Goal: Navigation & Orientation: Find specific page/section

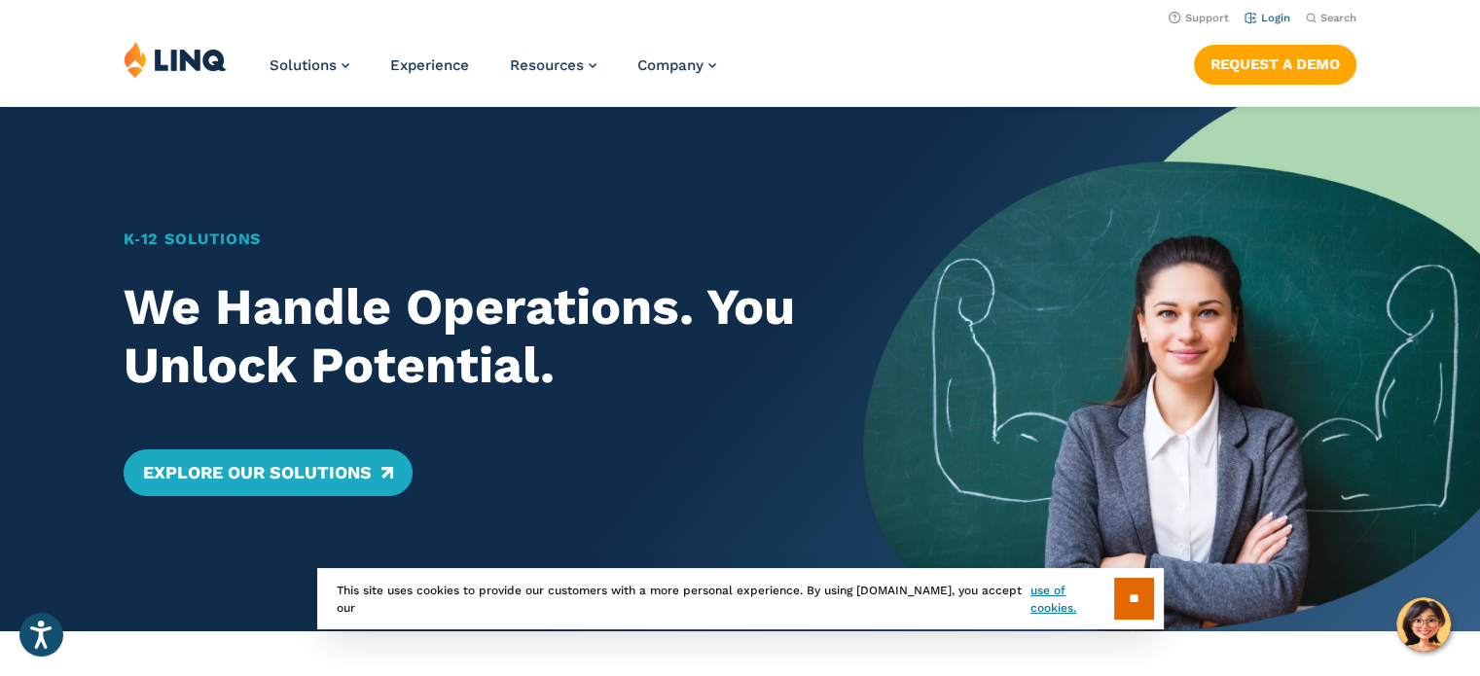
click at [1279, 18] on link "Login" at bounding box center [1268, 18] width 46 height 13
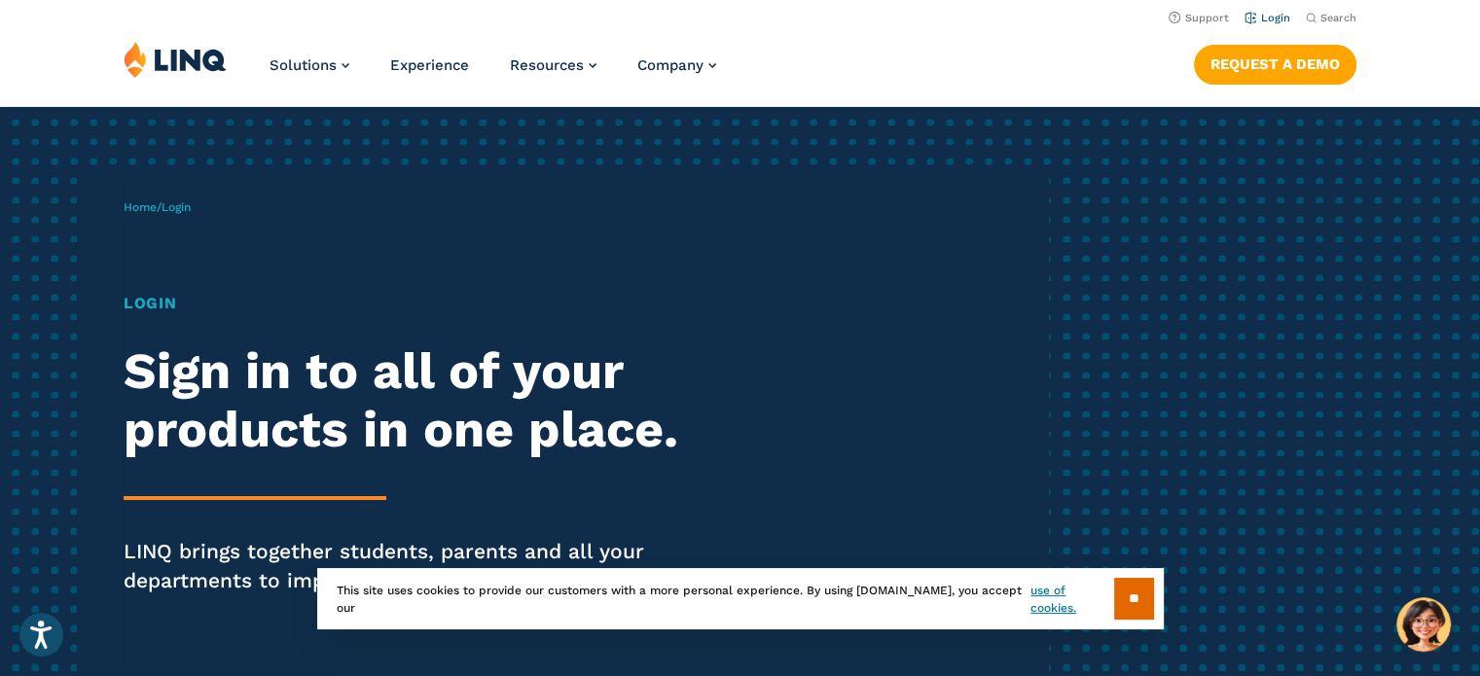
click at [1272, 18] on link "Login" at bounding box center [1268, 18] width 46 height 13
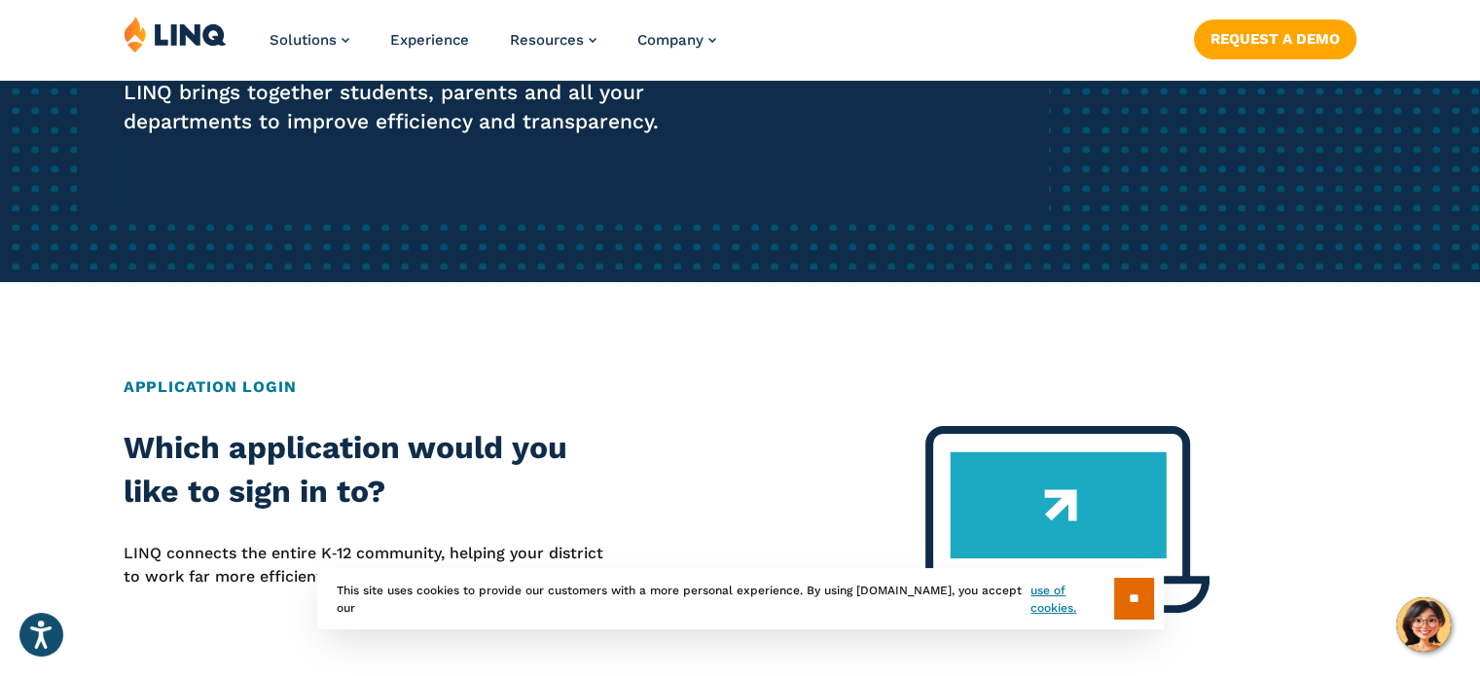
scroll to position [613, 0]
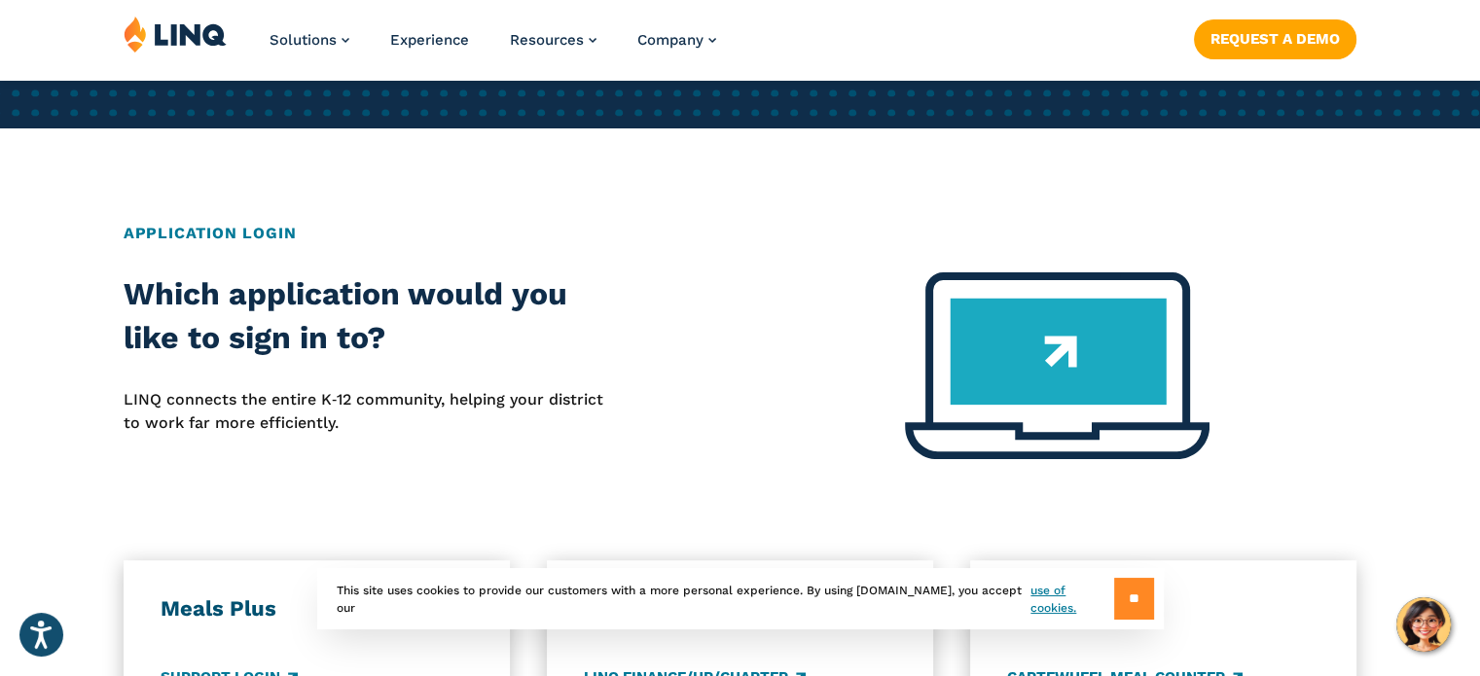
click at [1133, 598] on input "**" at bounding box center [1134, 599] width 40 height 42
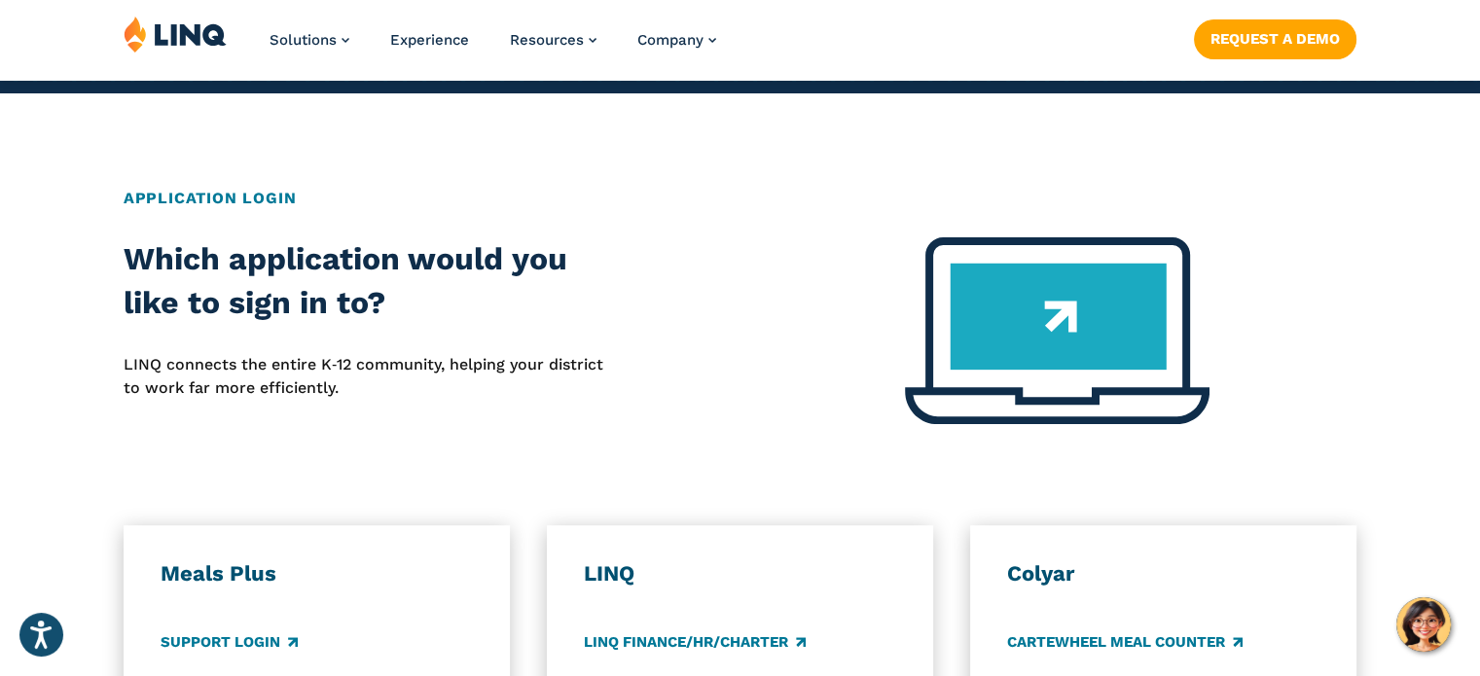
scroll to position [798, 0]
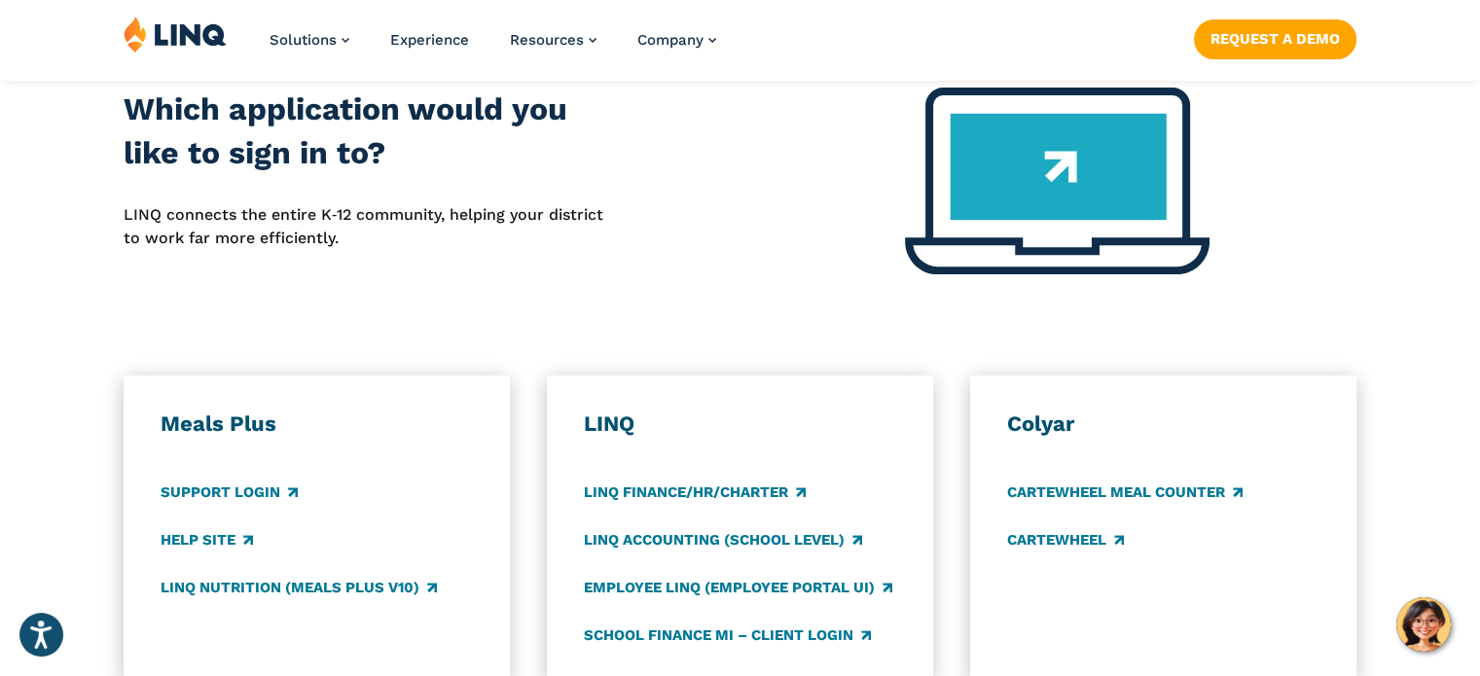
click at [615, 416] on h3 "LINQ" at bounding box center [740, 424] width 312 height 27
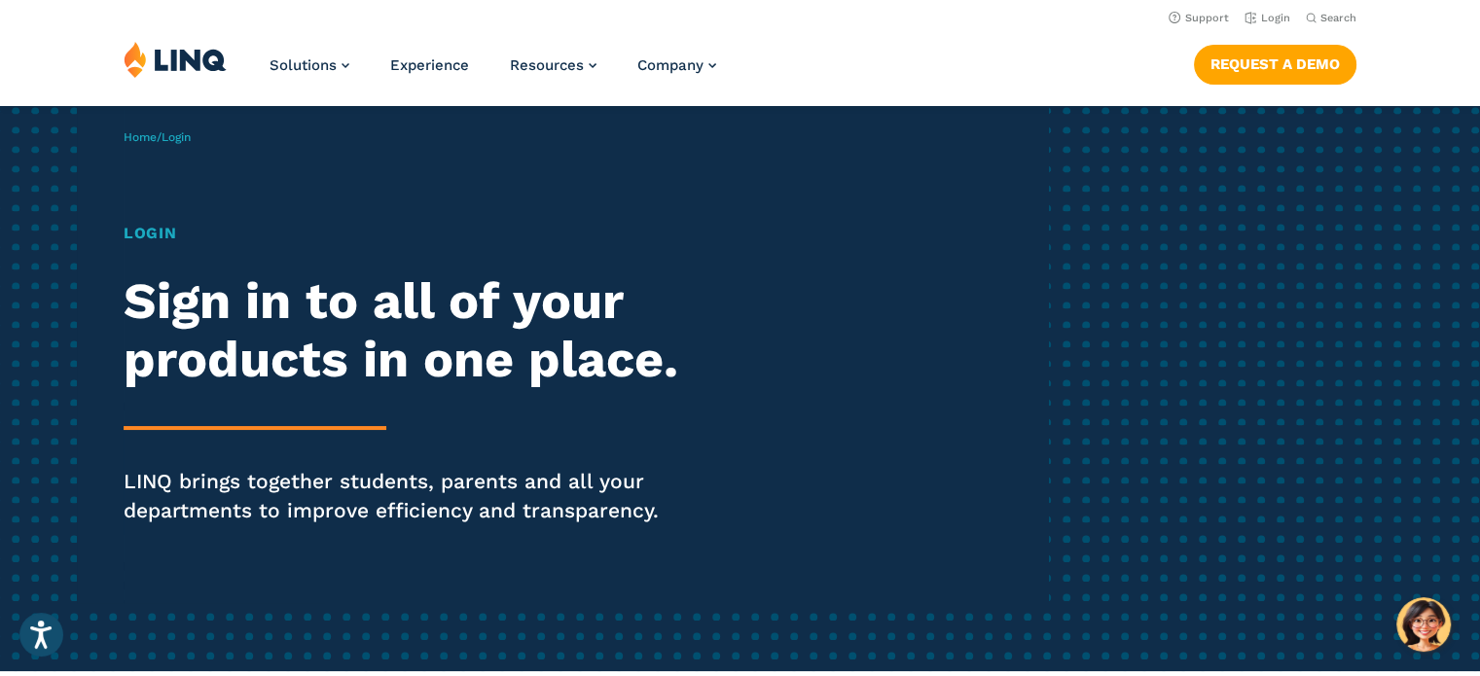
scroll to position [66, 0]
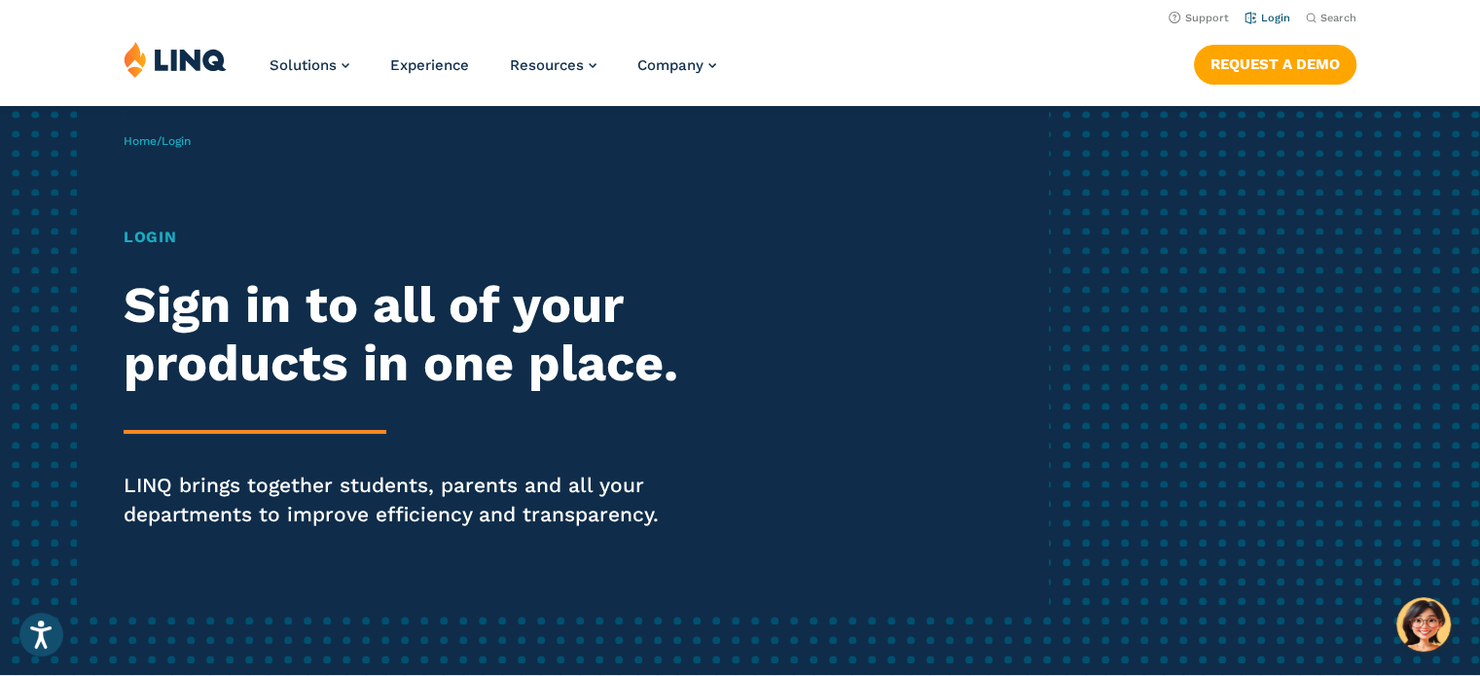
click at [1262, 21] on link "Login" at bounding box center [1268, 18] width 46 height 13
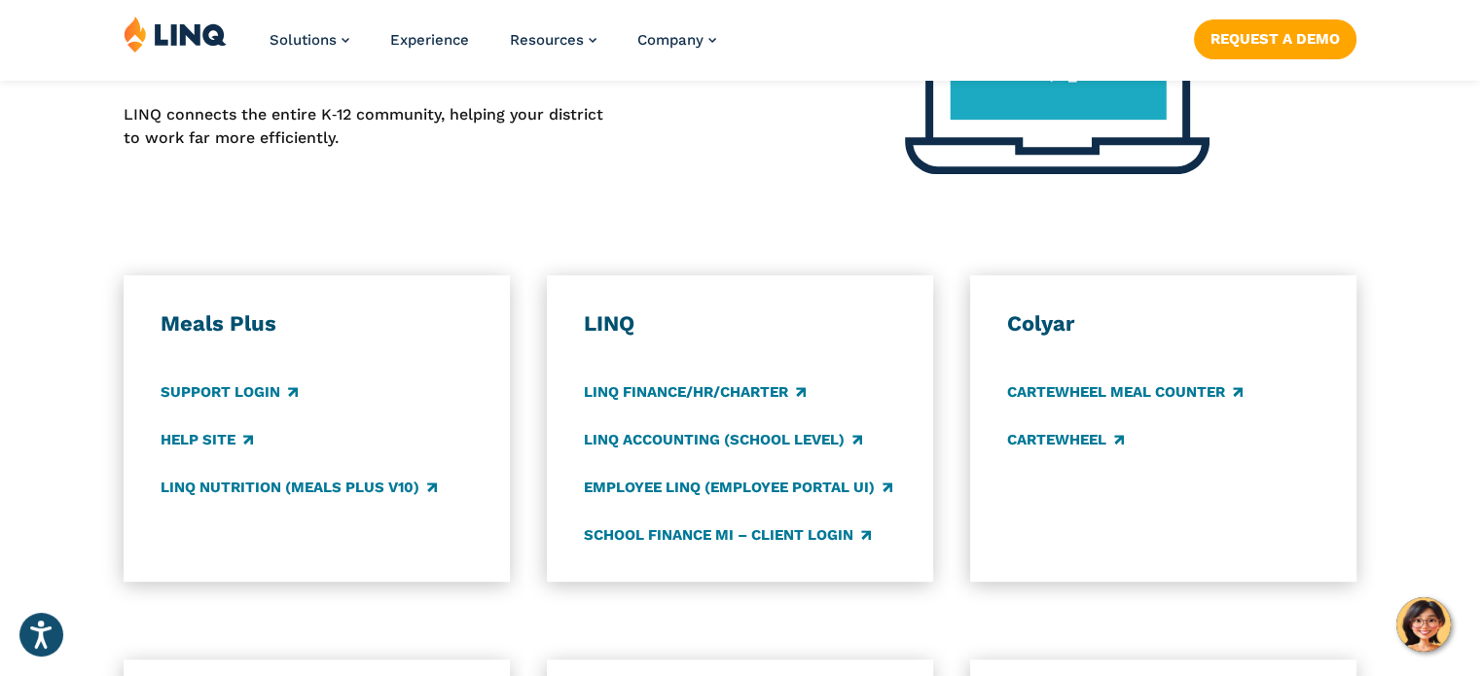
scroll to position [901, 0]
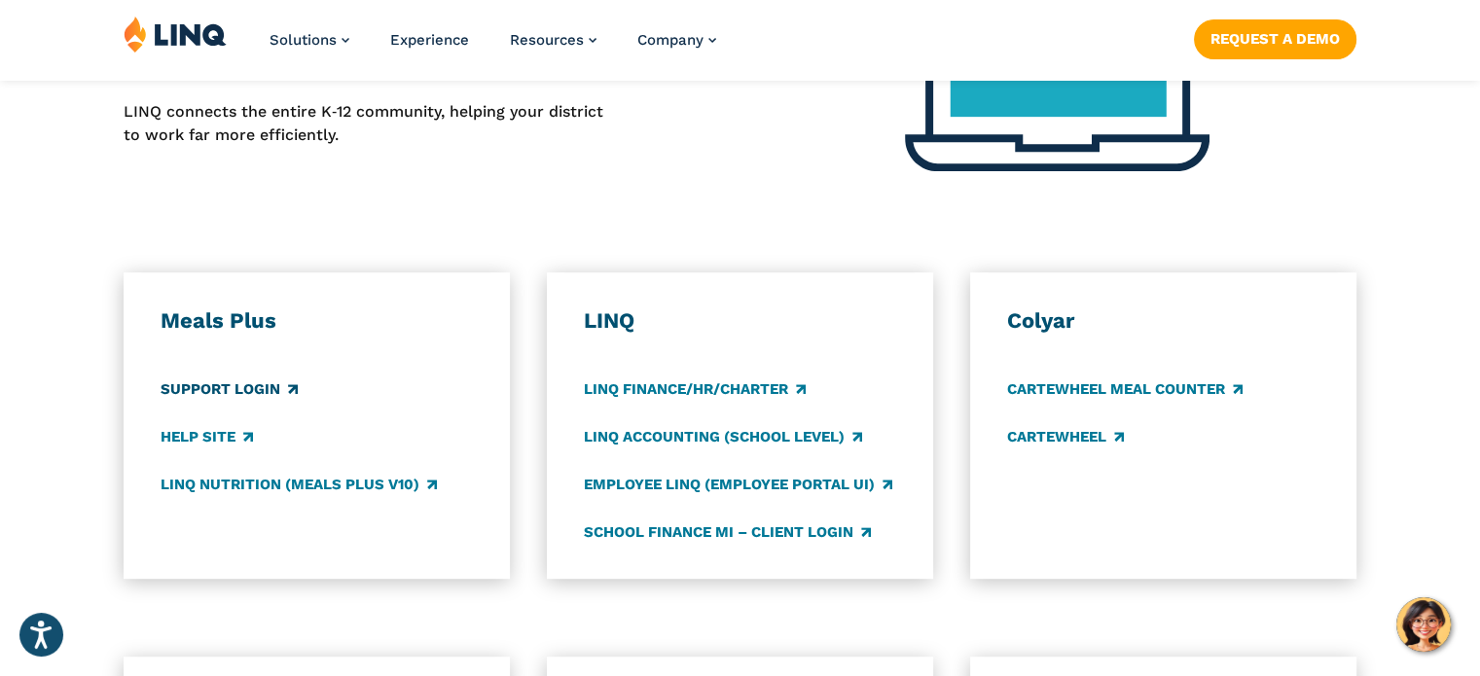
click at [218, 394] on link "Support Login" at bounding box center [229, 389] width 137 height 21
click at [672, 438] on link "LINQ Accounting (school level)" at bounding box center [723, 436] width 278 height 21
click at [655, 533] on link "School Finance MI – Client Login" at bounding box center [727, 532] width 287 height 21
click at [749, 447] on link "LINQ Accounting (school level)" at bounding box center [723, 436] width 278 height 21
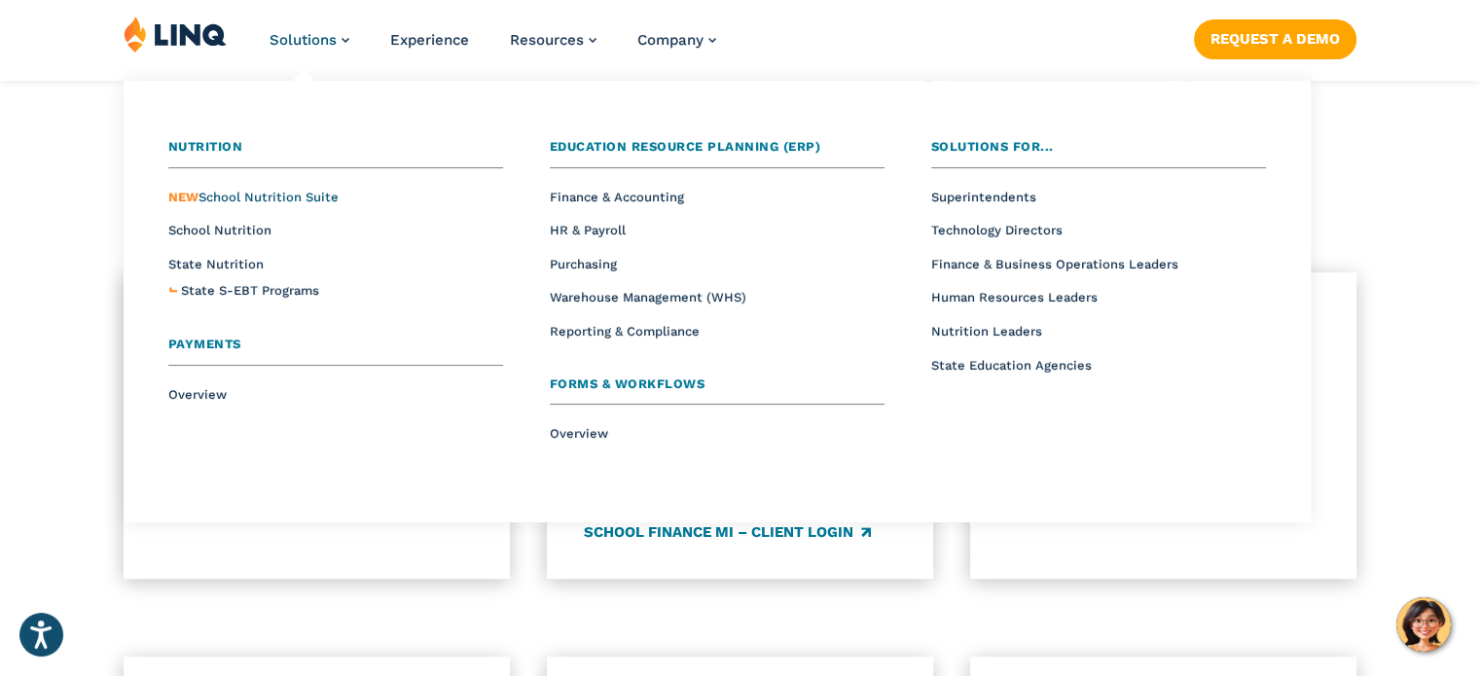
click at [194, 196] on span "NEW" at bounding box center [183, 197] width 30 height 15
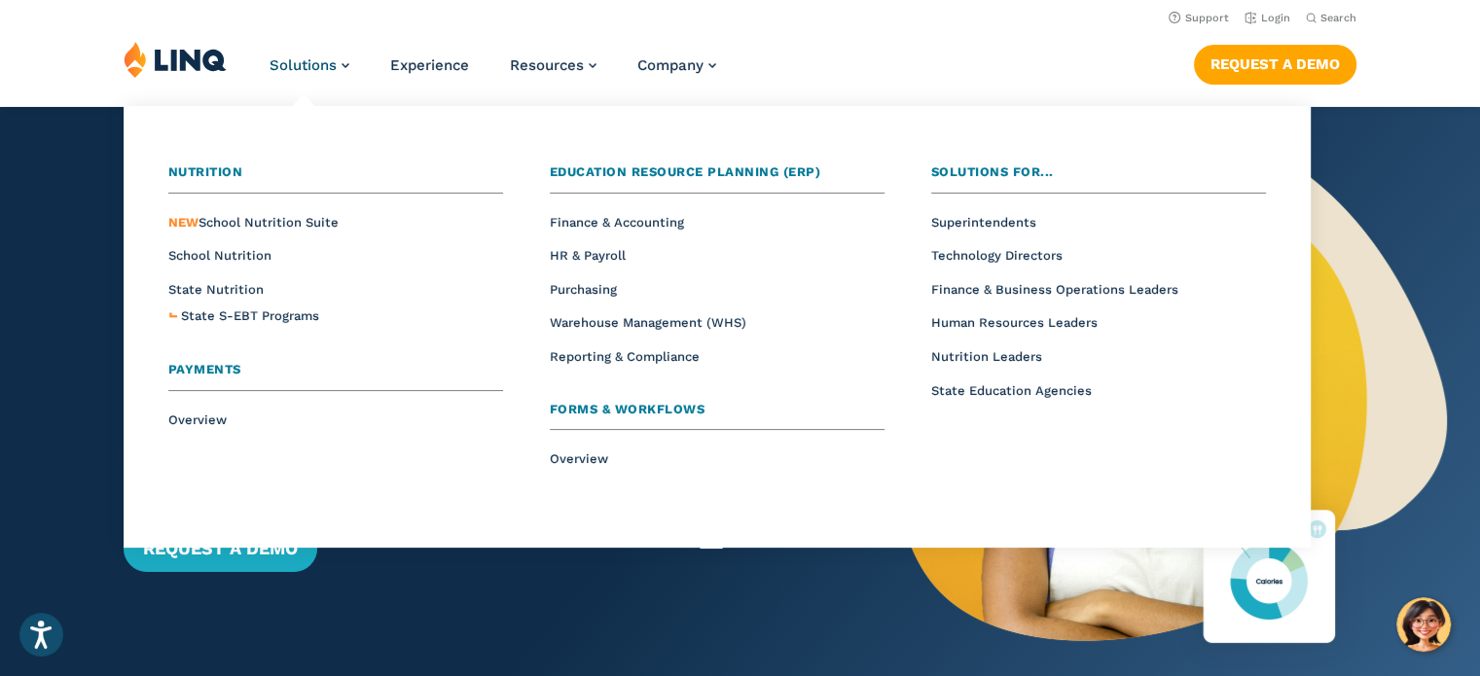
click at [208, 362] on span "Payments" at bounding box center [204, 369] width 73 height 15
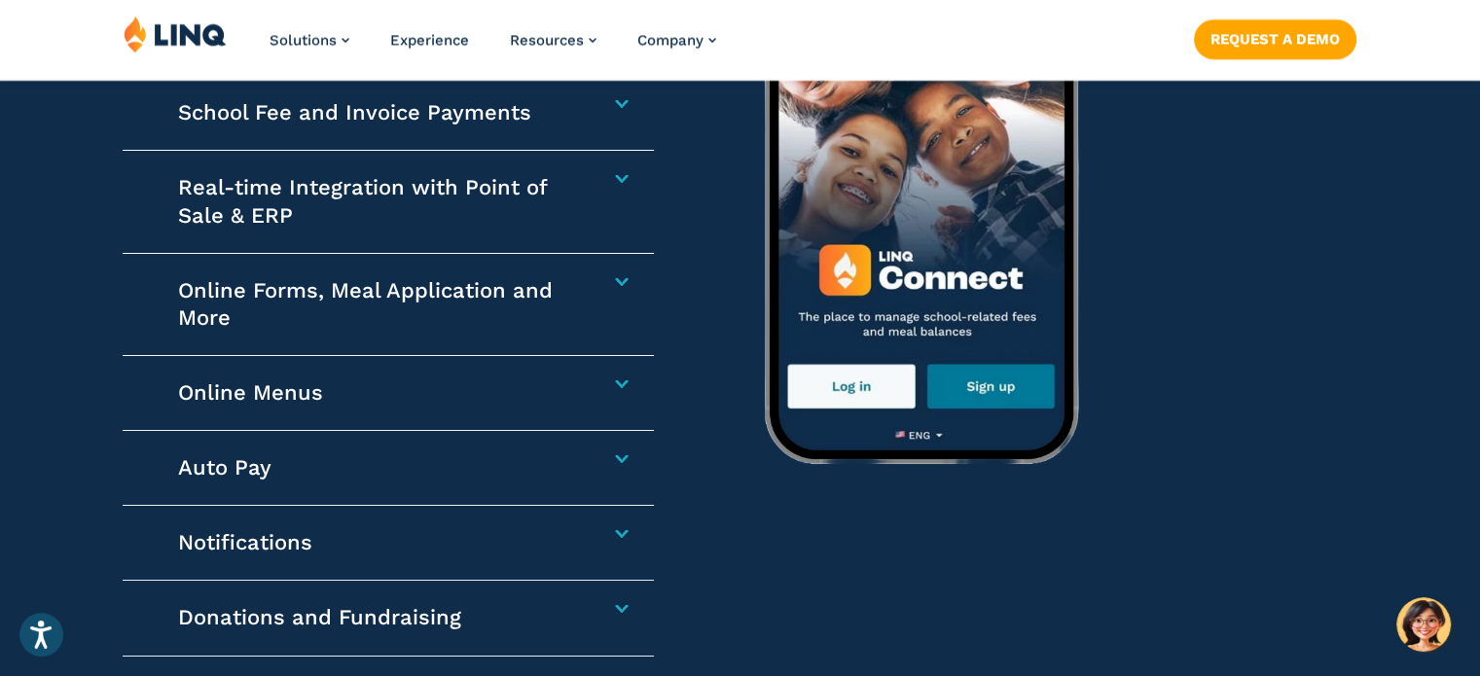
scroll to position [3079, 0]
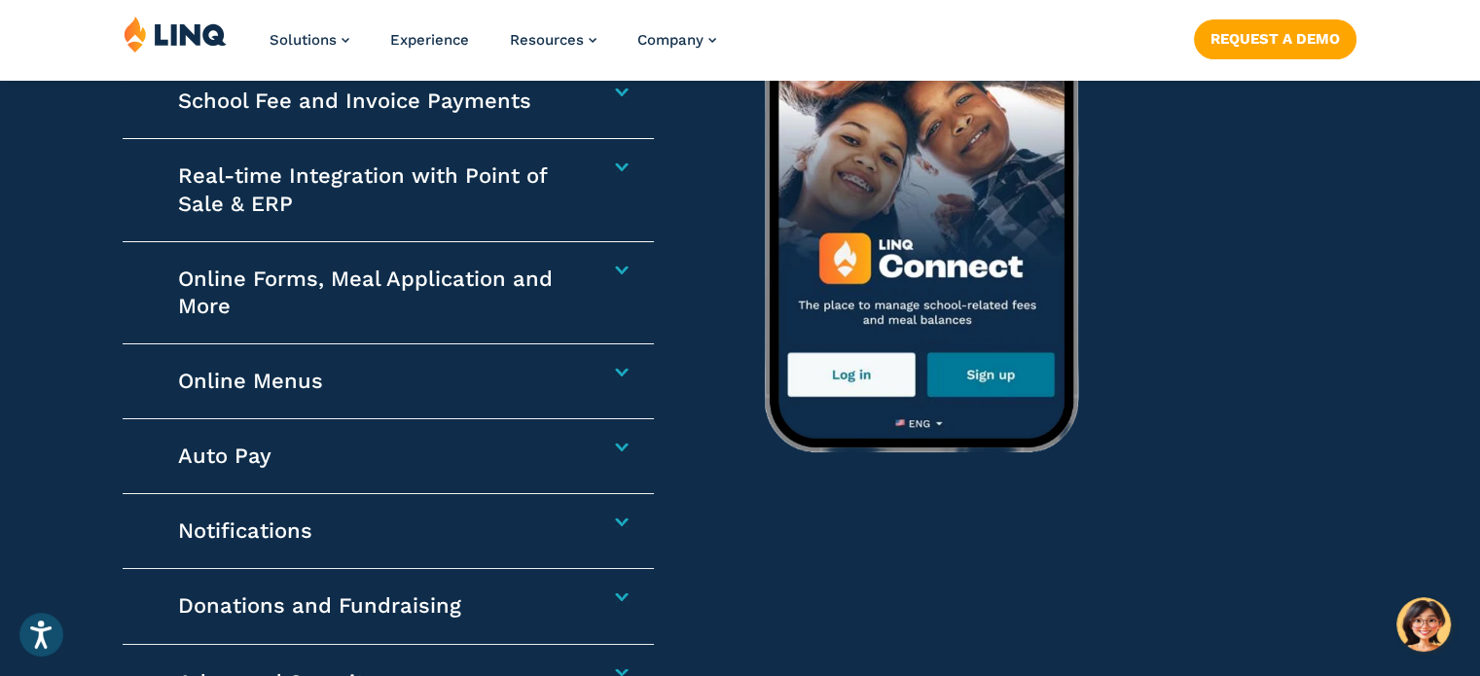
click at [604, 377] on div "Online Menus Plan meals ahead with confidence. Families can view daily, weekly,…" at bounding box center [388, 381] width 530 height 75
click at [580, 369] on h4 "Online Menus" at bounding box center [379, 381] width 402 height 27
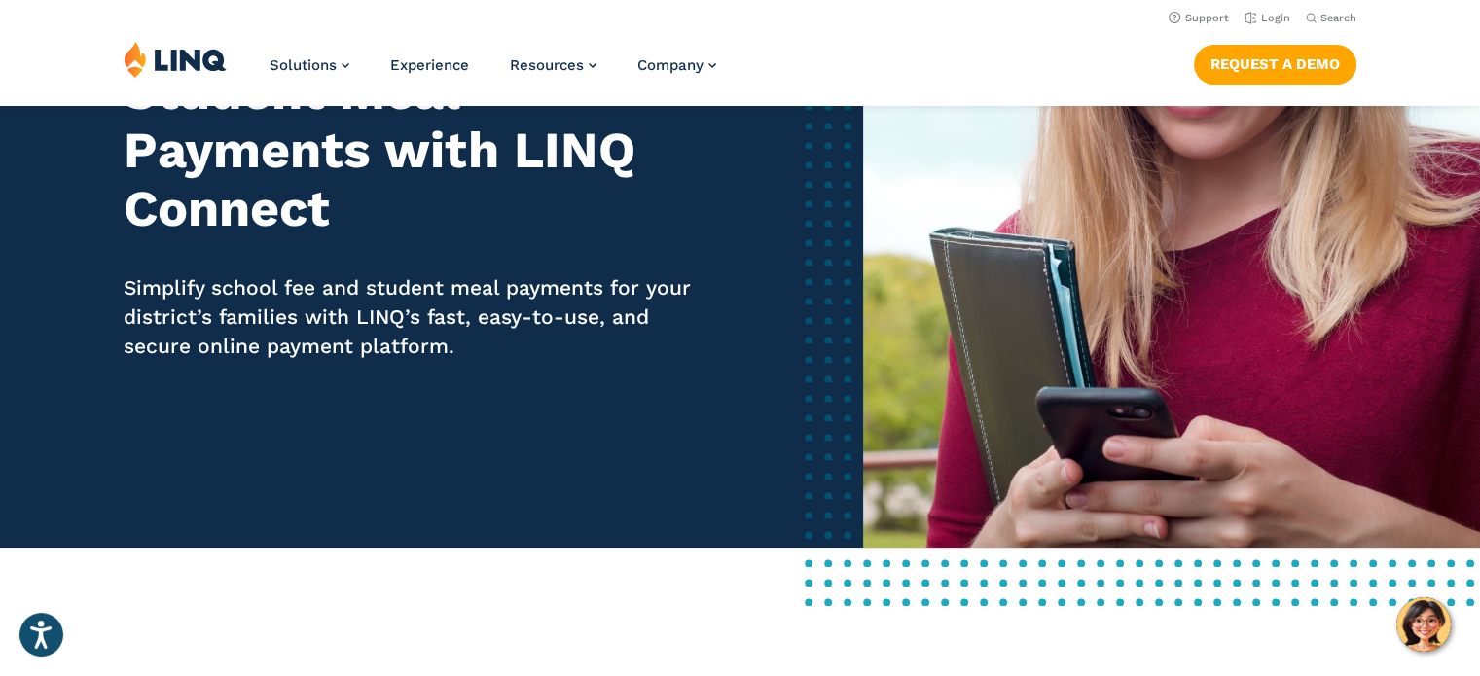
scroll to position [261, 0]
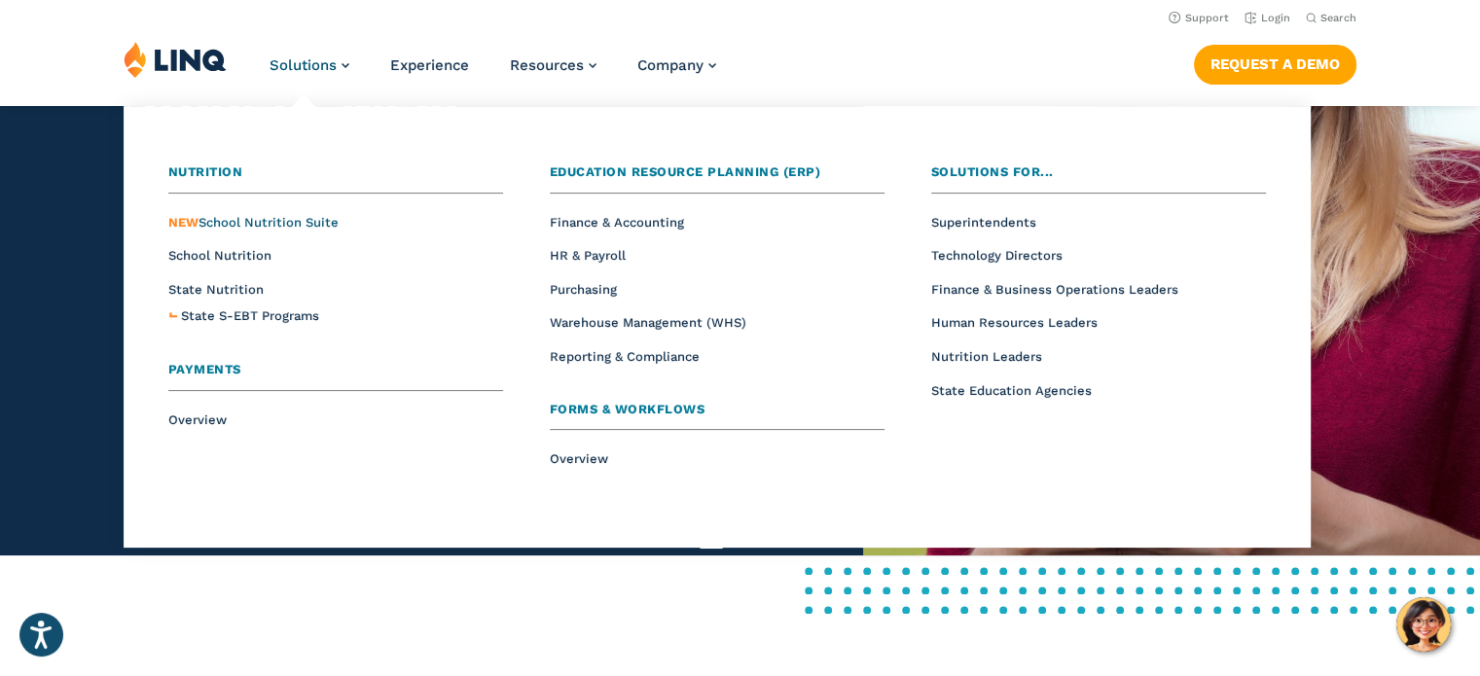
click at [262, 218] on span "NEW School Nutrition Suite" at bounding box center [253, 222] width 170 height 15
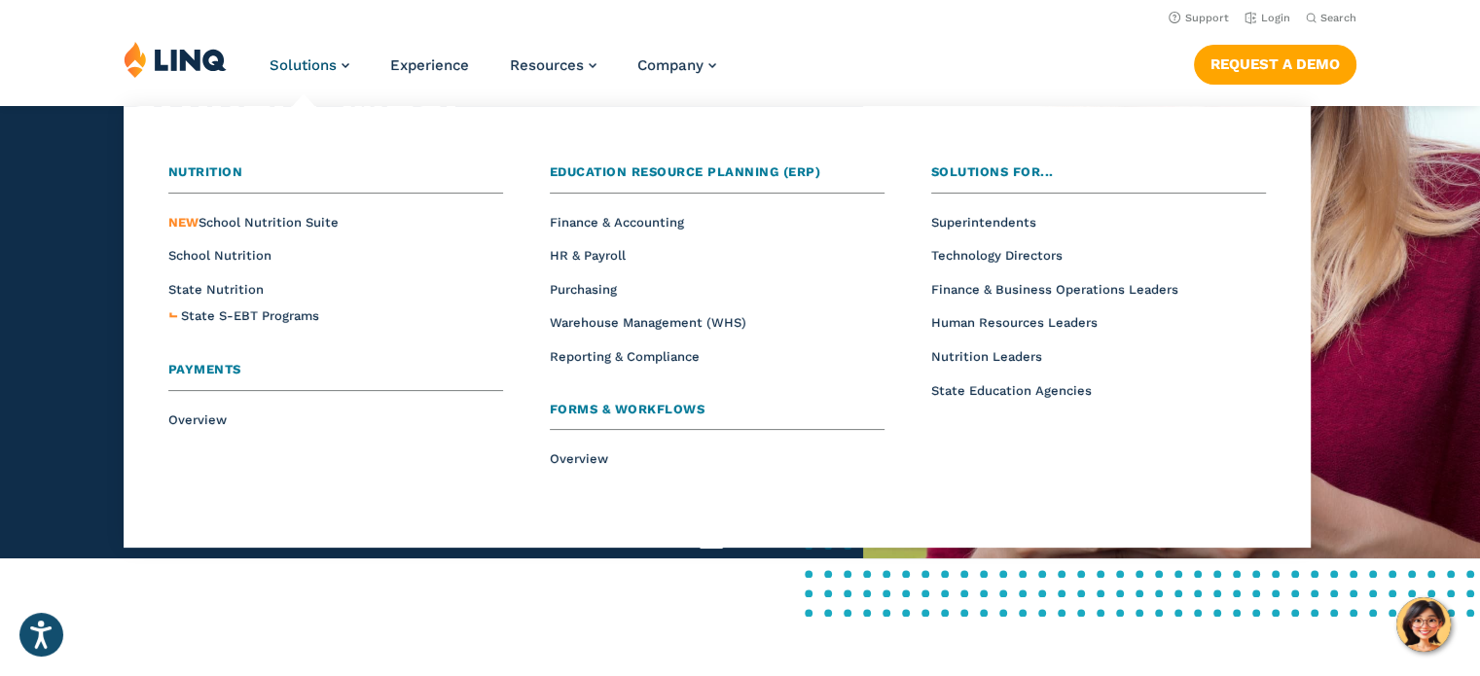
click at [237, 166] on span "Nutrition" at bounding box center [205, 171] width 75 height 15
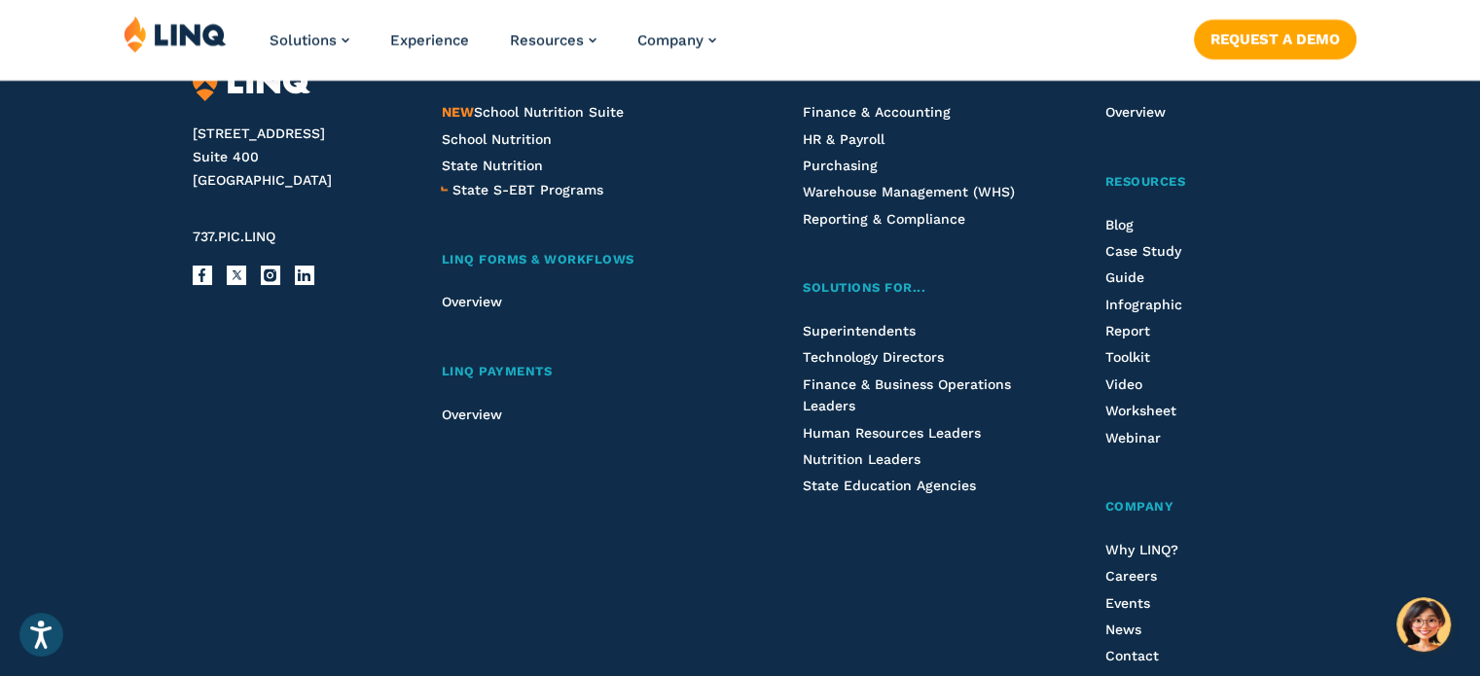
scroll to position [2355, 0]
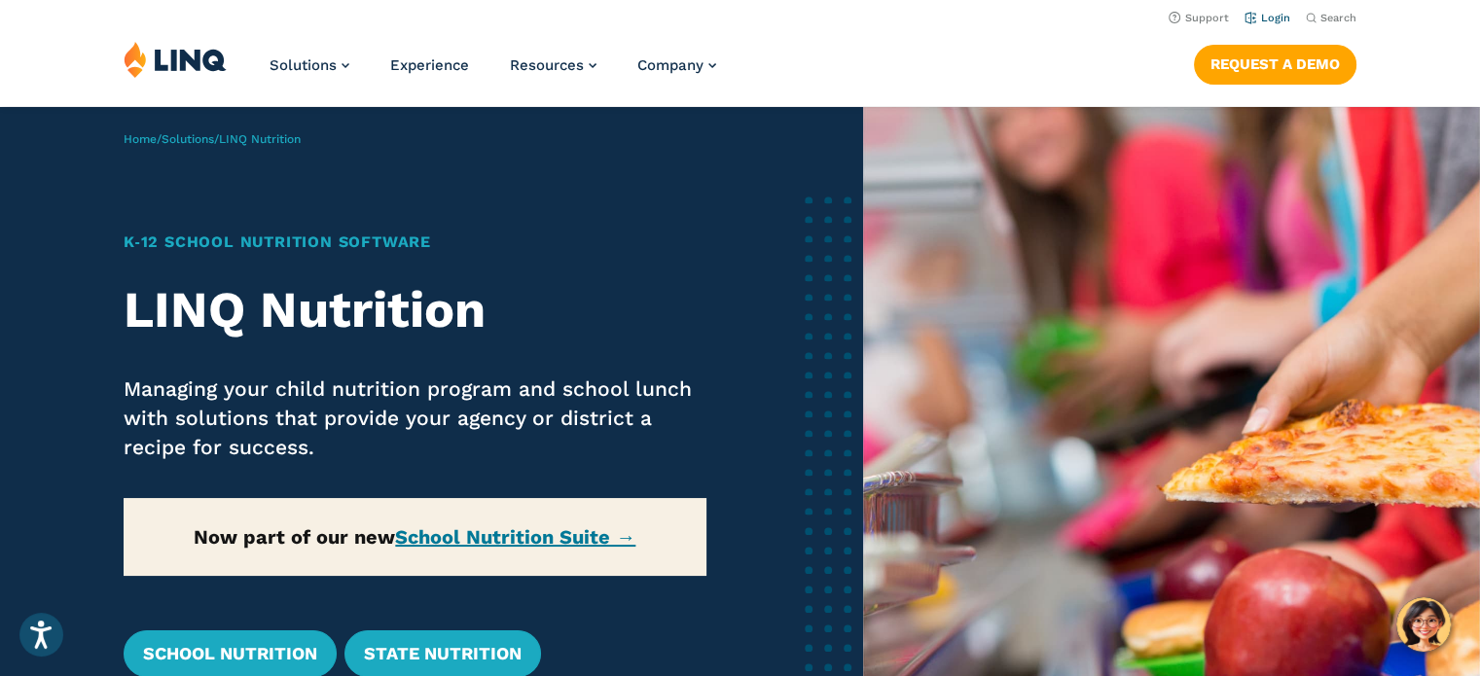
click at [1265, 15] on link "Login" at bounding box center [1268, 18] width 46 height 13
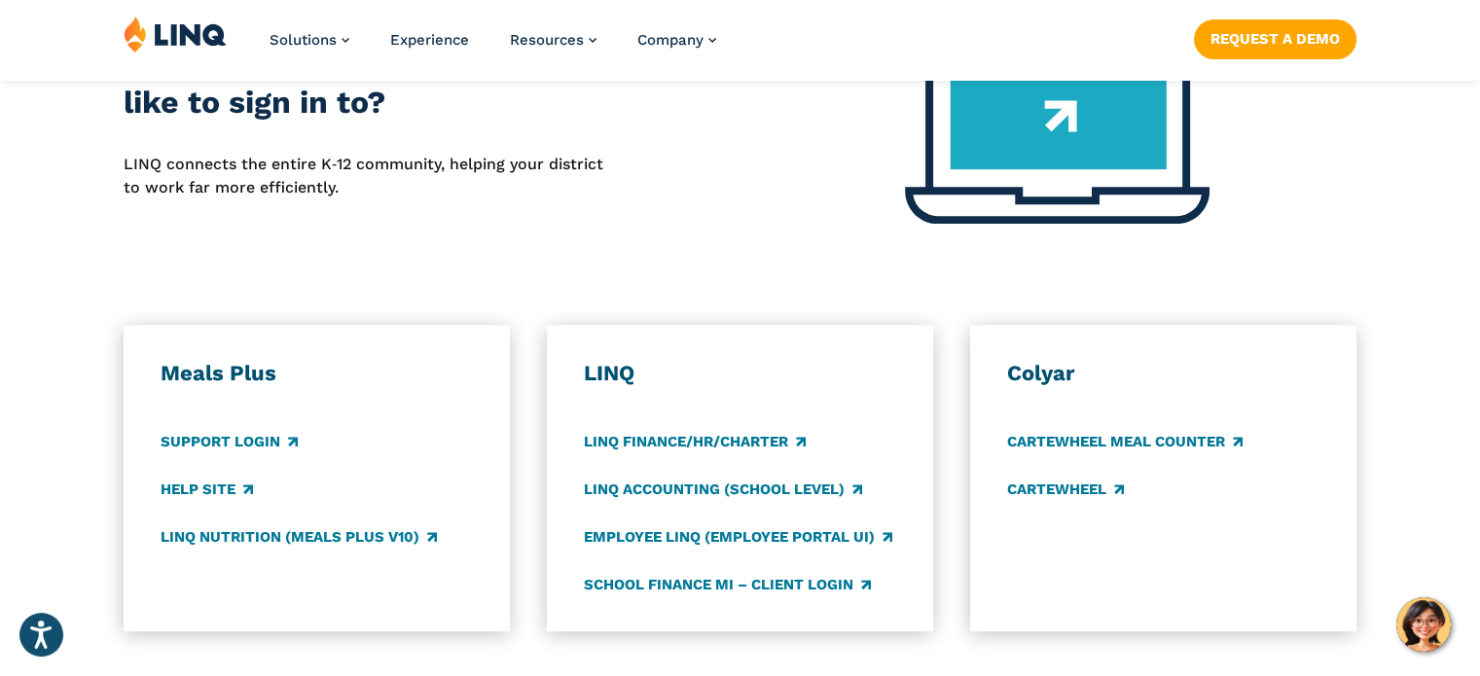
scroll to position [948, 0]
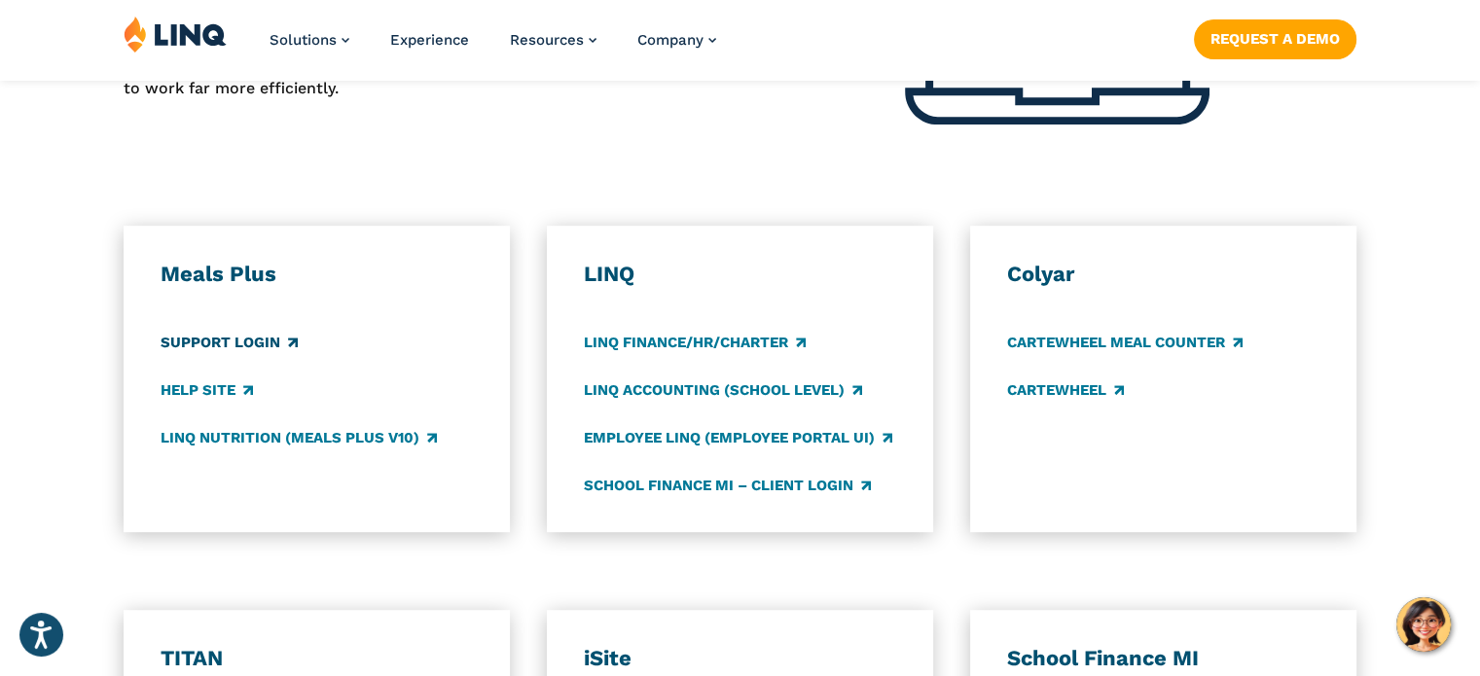
click at [265, 342] on link "Support Login" at bounding box center [229, 342] width 137 height 21
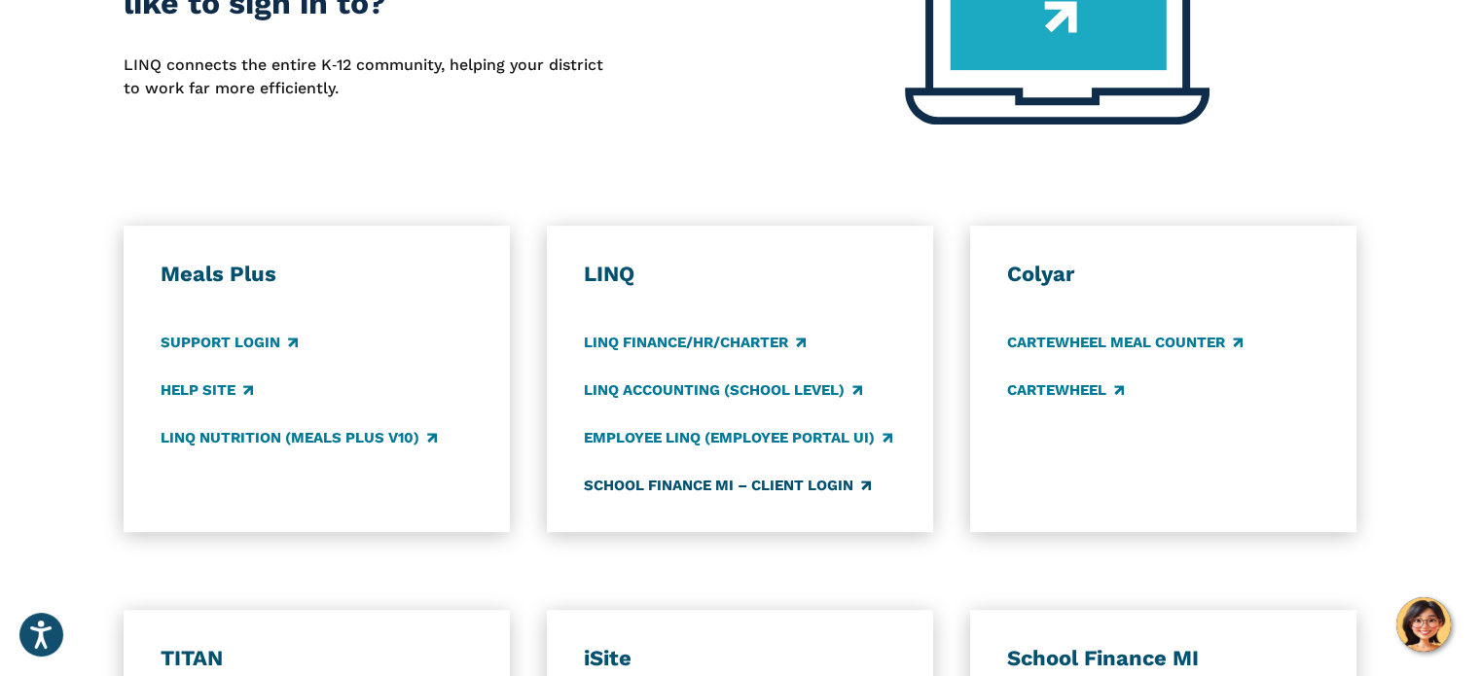
click at [707, 480] on link "School Finance MI – Client Login" at bounding box center [727, 485] width 287 height 21
click at [633, 392] on link "LINQ Accounting (school level)" at bounding box center [723, 390] width 278 height 21
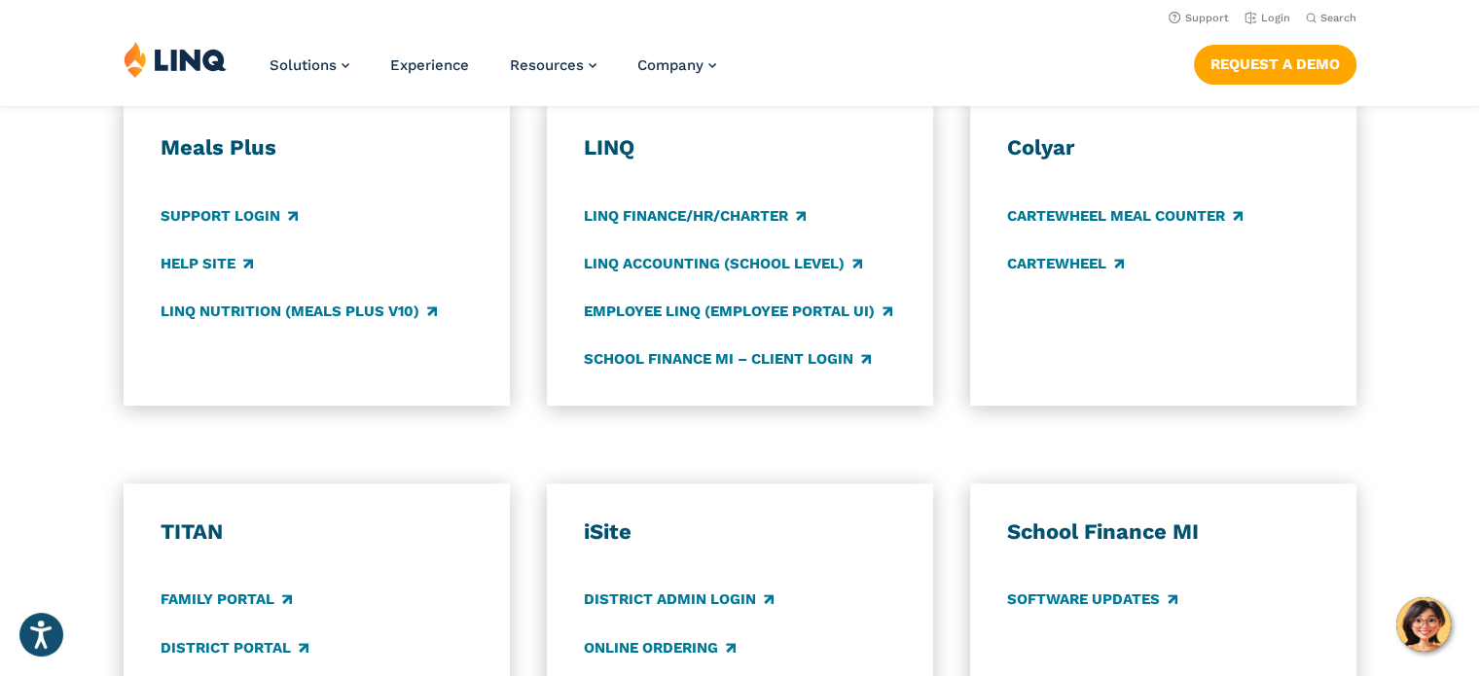
scroll to position [1066, 0]
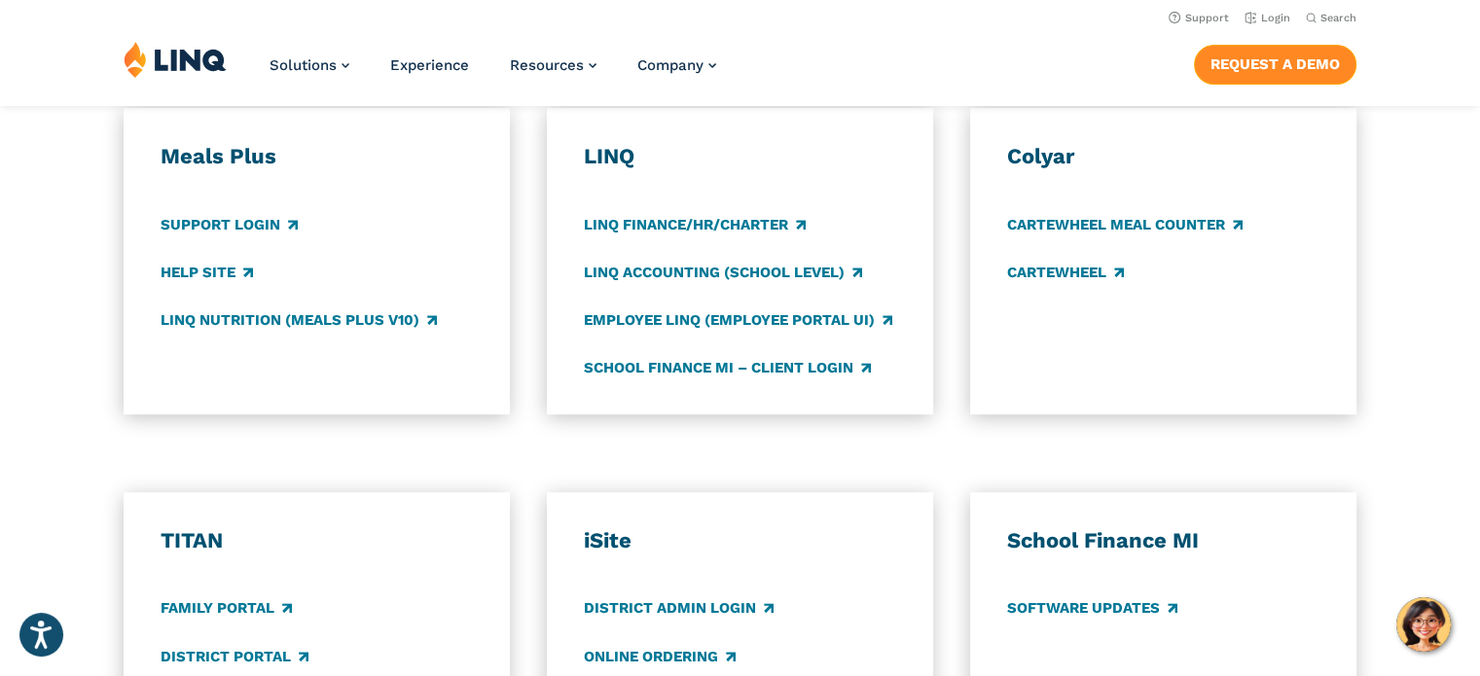
click at [1222, 71] on link "Request a Demo" at bounding box center [1275, 64] width 163 height 39
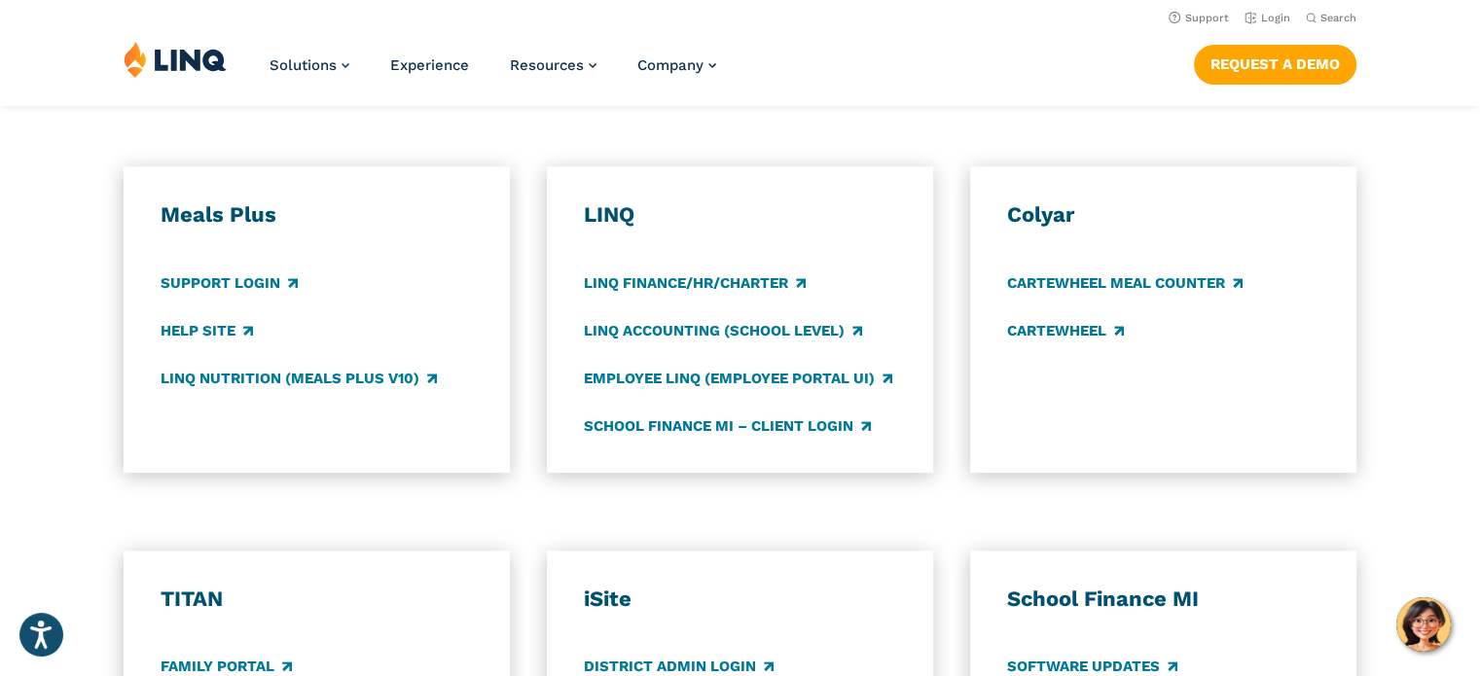
scroll to position [1004, 0]
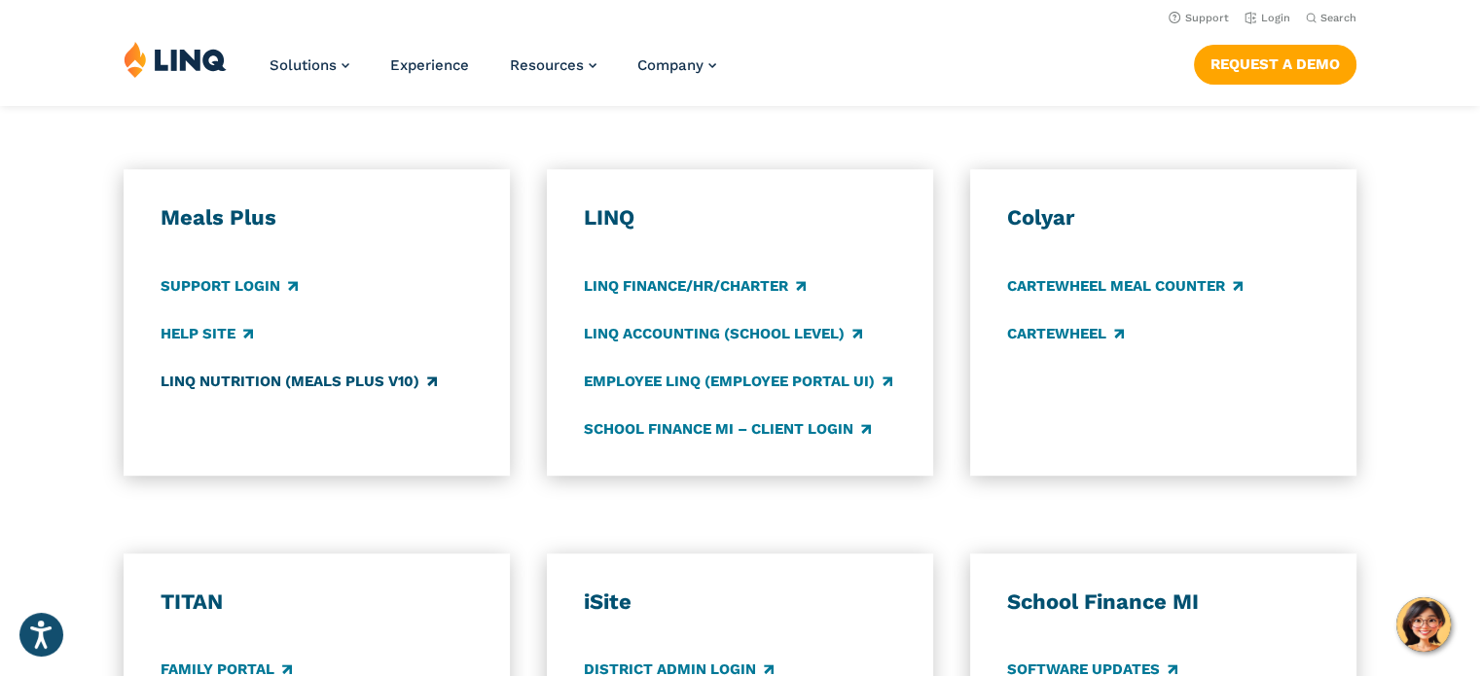
click at [246, 378] on link "LINQ Nutrition (Meals Plus v10)" at bounding box center [299, 381] width 276 height 21
